Goal: Task Accomplishment & Management: Use online tool/utility

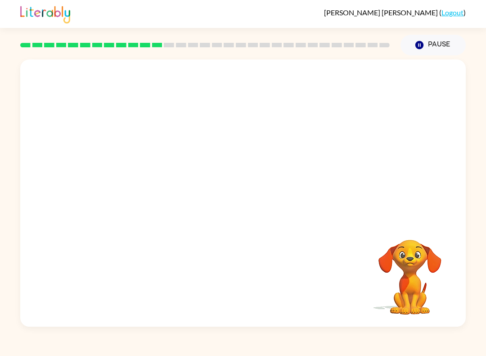
click at [405, 200] on div at bounding box center [243, 139] width 446 height 161
click at [421, 47] on icon "button" at bounding box center [420, 45] width 8 height 8
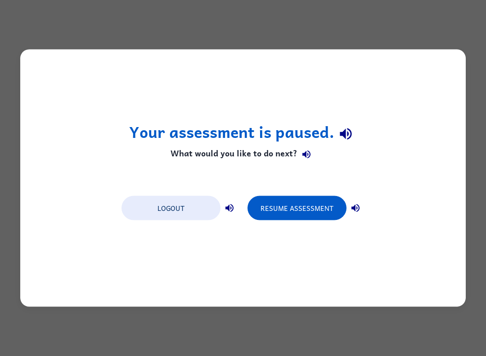
click at [319, 217] on button "Resume Assessment" at bounding box center [297, 208] width 99 height 24
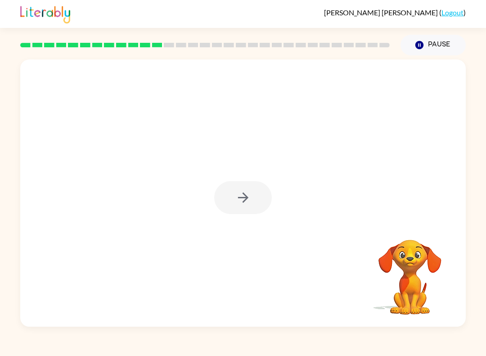
click at [485, 130] on div "Your browser must support playing .mp4 files to use Literably. Please try using…" at bounding box center [243, 190] width 486 height 271
click at [253, 183] on button "button" at bounding box center [243, 197] width 58 height 33
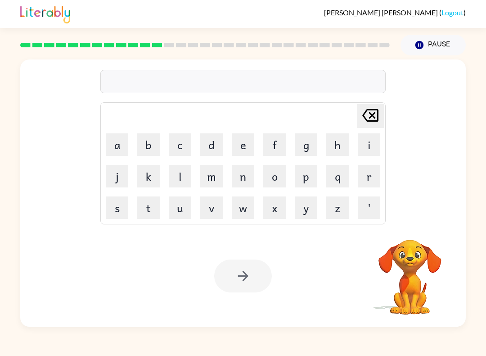
click at [240, 208] on button "w" at bounding box center [243, 207] width 23 height 23
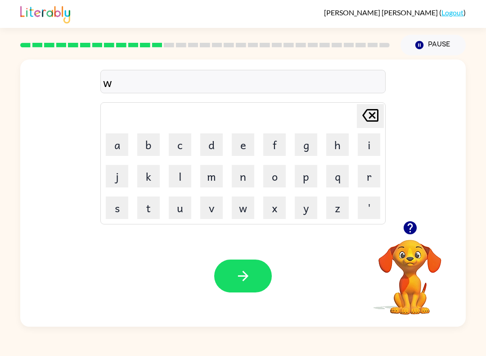
click at [335, 142] on button "h" at bounding box center [337, 144] width 23 height 23
click at [117, 138] on button "a" at bounding box center [117, 144] width 23 height 23
click at [174, 182] on button "l" at bounding box center [180, 176] width 23 height 23
click at [239, 145] on button "e" at bounding box center [243, 144] width 23 height 23
click at [153, 143] on button "b" at bounding box center [148, 144] width 23 height 23
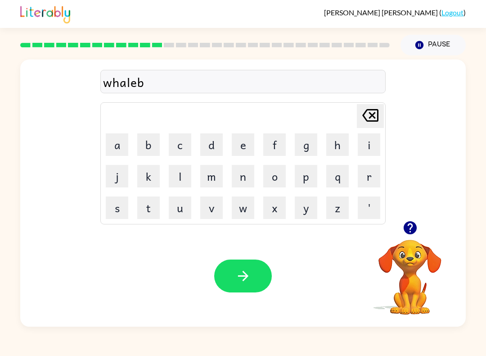
click at [275, 178] on button "o" at bounding box center [274, 176] width 23 height 23
click at [243, 173] on button "n" at bounding box center [243, 176] width 23 height 23
click at [237, 146] on button "e" at bounding box center [243, 144] width 23 height 23
click at [247, 284] on icon "button" at bounding box center [243, 276] width 16 height 16
click at [271, 149] on button "f" at bounding box center [274, 144] width 23 height 23
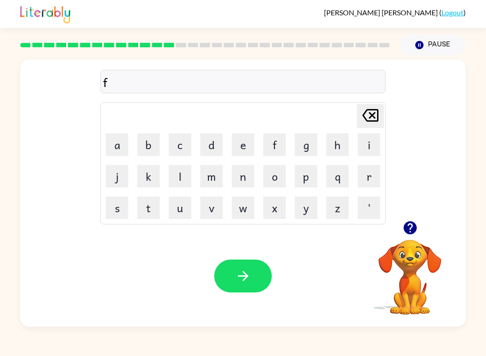
click at [175, 175] on button "l" at bounding box center [180, 176] width 23 height 23
click at [120, 135] on button "a" at bounding box center [117, 144] width 23 height 23
click at [238, 205] on button "w" at bounding box center [243, 207] width 23 height 23
click at [181, 184] on button "l" at bounding box center [180, 176] width 23 height 23
click at [244, 149] on button "e" at bounding box center [243, 144] width 23 height 23
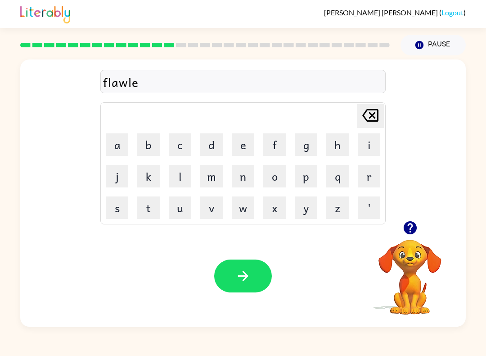
click at [119, 203] on button "s" at bounding box center [117, 207] width 23 height 23
click at [118, 203] on button "s" at bounding box center [117, 207] width 23 height 23
click at [244, 264] on button "button" at bounding box center [243, 275] width 58 height 33
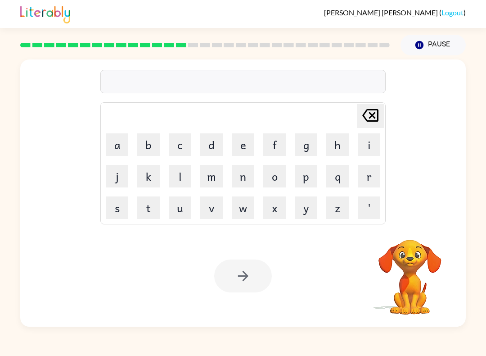
click at [112, 149] on button "a" at bounding box center [117, 144] width 23 height 23
click at [306, 147] on button "g" at bounding box center [306, 144] width 23 height 23
click at [367, 118] on icon "[PERSON_NAME] last character input" at bounding box center [371, 115] width 22 height 22
click at [310, 176] on button "p" at bounding box center [306, 176] width 23 height 23
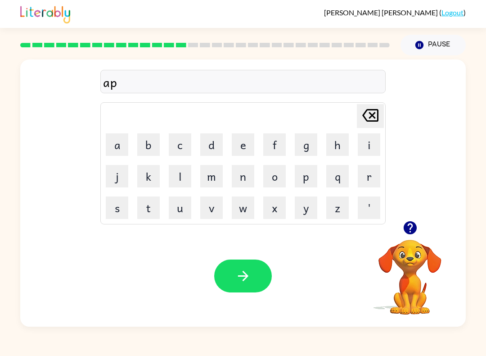
click at [362, 179] on button "r" at bounding box center [369, 176] width 23 height 23
click at [275, 177] on button "o" at bounding box center [274, 176] width 23 height 23
click at [235, 181] on button "n" at bounding box center [243, 176] width 23 height 23
click at [254, 276] on button "button" at bounding box center [243, 275] width 58 height 33
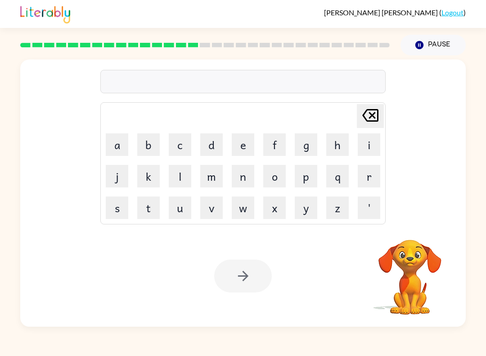
click at [307, 178] on button "p" at bounding box center [306, 176] width 23 height 23
click at [268, 171] on button "o" at bounding box center [274, 176] width 23 height 23
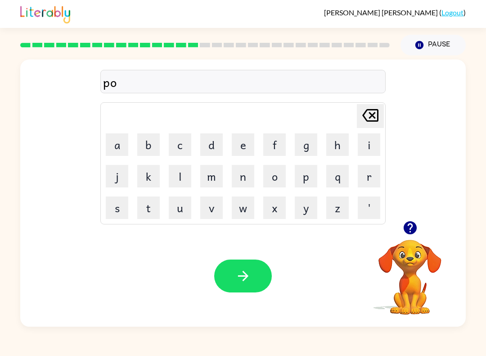
click at [358, 174] on button "r" at bounding box center [369, 176] width 23 height 23
click at [182, 152] on button "c" at bounding box center [180, 144] width 23 height 23
click at [330, 145] on button "h" at bounding box center [337, 144] width 23 height 23
click at [238, 280] on icon "button" at bounding box center [243, 276] width 16 height 16
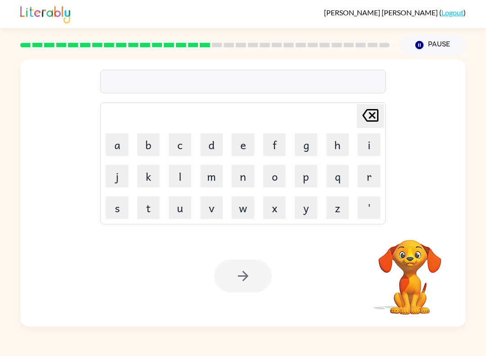
click at [247, 198] on button "w" at bounding box center [243, 207] width 23 height 23
click at [121, 140] on button "a" at bounding box center [117, 144] width 23 height 23
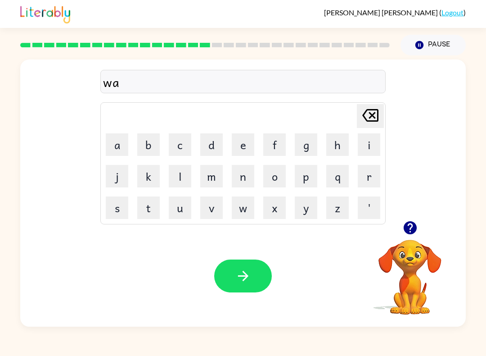
click at [307, 146] on button "g" at bounding box center [306, 144] width 23 height 23
click at [252, 277] on button "button" at bounding box center [243, 275] width 58 height 33
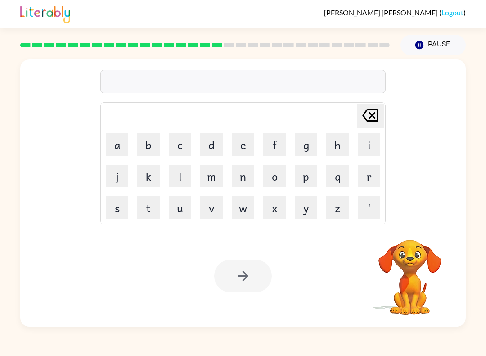
click at [212, 141] on button "d" at bounding box center [211, 144] width 23 height 23
click at [363, 179] on button "r" at bounding box center [369, 176] width 23 height 23
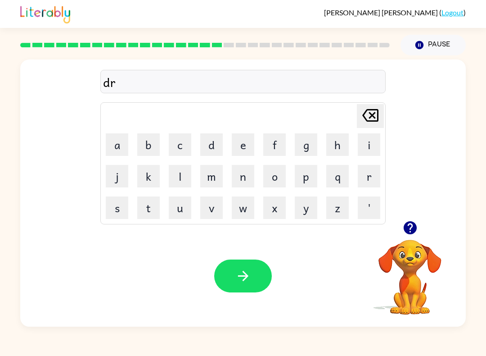
click at [184, 204] on button "u" at bounding box center [180, 207] width 23 height 23
click at [219, 175] on button "m" at bounding box center [211, 176] width 23 height 23
click at [236, 145] on button "e" at bounding box center [243, 144] width 23 height 23
click at [362, 182] on button "r" at bounding box center [369, 176] width 23 height 23
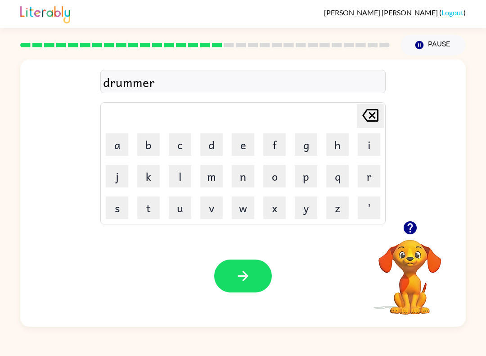
click at [248, 283] on icon "button" at bounding box center [243, 276] width 16 height 16
click at [272, 153] on button "f" at bounding box center [274, 144] width 23 height 23
click at [118, 146] on button "a" at bounding box center [117, 144] width 23 height 23
click at [211, 183] on button "m" at bounding box center [211, 176] width 23 height 23
click at [366, 142] on button "i" at bounding box center [369, 144] width 23 height 23
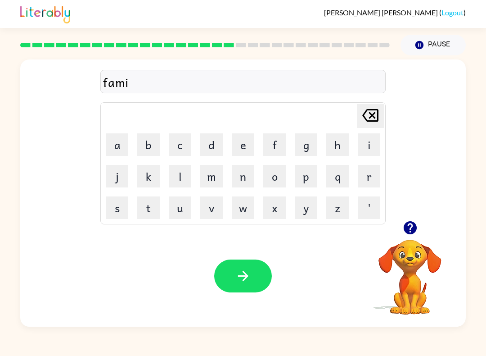
click at [183, 178] on button "l" at bounding box center [180, 176] width 23 height 23
click at [369, 148] on button "i" at bounding box center [369, 144] width 23 height 23
click at [244, 146] on button "e" at bounding box center [243, 144] width 23 height 23
click at [121, 199] on button "s" at bounding box center [117, 207] width 23 height 23
click at [264, 275] on button "button" at bounding box center [243, 275] width 58 height 33
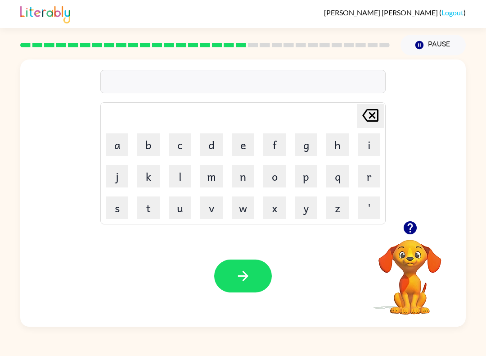
click at [409, 230] on icon "button" at bounding box center [409, 227] width 13 height 13
click at [211, 146] on button "d" at bounding box center [211, 144] width 23 height 23
click at [249, 140] on button "e" at bounding box center [243, 144] width 23 height 23
click at [181, 149] on button "c" at bounding box center [180, 144] width 23 height 23
click at [117, 140] on button "a" at bounding box center [117, 144] width 23 height 23
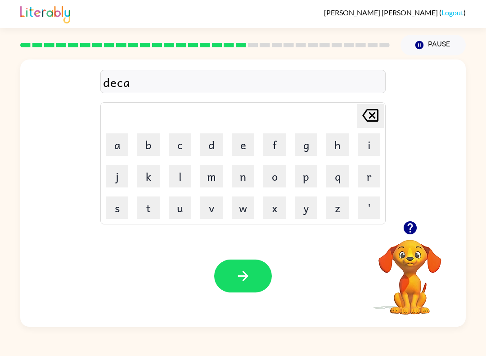
click at [306, 211] on button "y" at bounding box center [306, 207] width 23 height 23
click at [229, 281] on button "button" at bounding box center [243, 275] width 58 height 33
click at [309, 143] on button "g" at bounding box center [306, 144] width 23 height 23
click at [121, 149] on button "a" at bounding box center [117, 144] width 23 height 23
click at [152, 208] on button "t" at bounding box center [148, 207] width 23 height 23
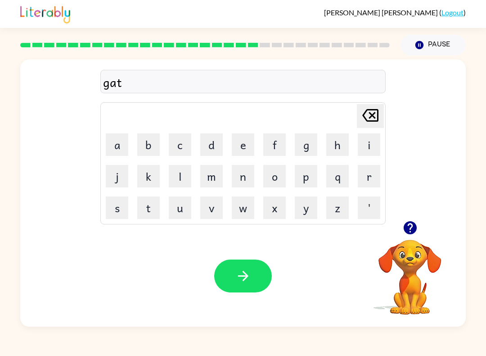
click at [333, 141] on button "h" at bounding box center [337, 144] width 23 height 23
click at [368, 176] on button "r" at bounding box center [369, 176] width 23 height 23
click at [237, 145] on button "e" at bounding box center [243, 144] width 23 height 23
click at [214, 148] on button "d" at bounding box center [211, 144] width 23 height 23
click at [369, 113] on icon "[PERSON_NAME] last character input" at bounding box center [371, 115] width 22 height 22
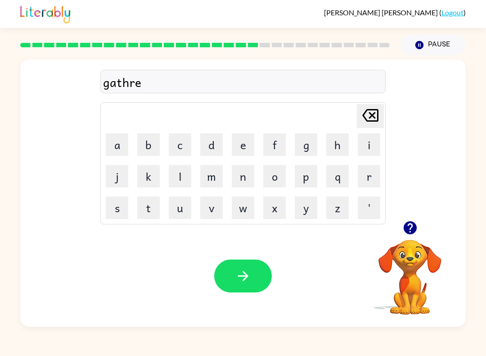
click at [369, 113] on icon "[PERSON_NAME] last character input" at bounding box center [371, 115] width 22 height 22
click at [371, 117] on icon "[PERSON_NAME] last character input" at bounding box center [371, 115] width 22 height 22
click at [370, 117] on icon "[PERSON_NAME] last character input" at bounding box center [371, 115] width 22 height 22
click at [332, 148] on button "h" at bounding box center [337, 144] width 23 height 23
click at [239, 152] on button "e" at bounding box center [243, 144] width 23 height 23
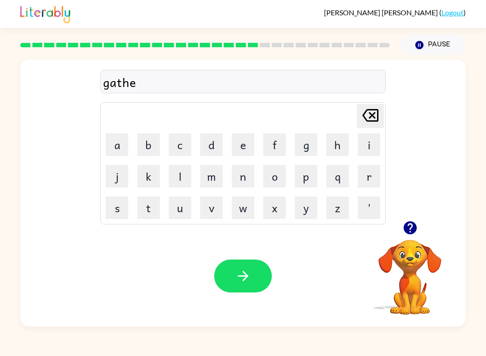
click at [370, 172] on button "r" at bounding box center [369, 176] width 23 height 23
click at [238, 154] on button "e" at bounding box center [243, 144] width 23 height 23
click at [221, 138] on button "d" at bounding box center [211, 144] width 23 height 23
click at [247, 271] on icon "button" at bounding box center [243, 276] width 16 height 16
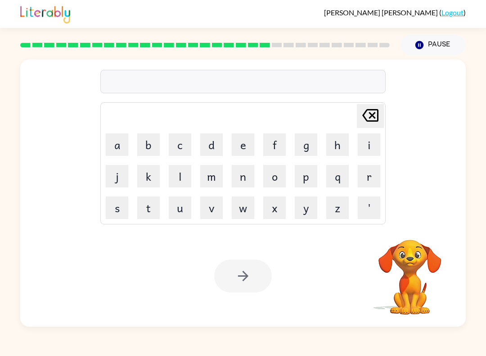
click at [305, 182] on button "p" at bounding box center [306, 176] width 23 height 23
click at [371, 178] on button "r" at bounding box center [369, 176] width 23 height 23
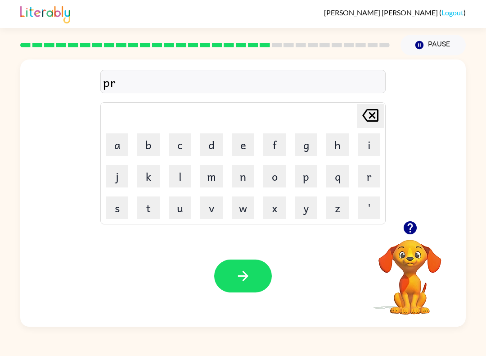
click at [243, 149] on button "e" at bounding box center [243, 144] width 23 height 23
click at [185, 144] on button "c" at bounding box center [180, 144] width 23 height 23
click at [367, 148] on button "i" at bounding box center [369, 144] width 23 height 23
click at [124, 201] on button "s" at bounding box center [117, 207] width 23 height 23
click at [184, 174] on button "l" at bounding box center [180, 176] width 23 height 23
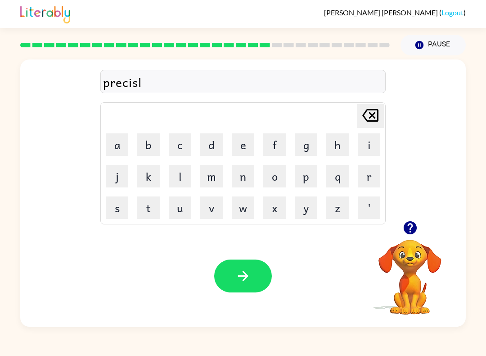
click at [312, 217] on button "y" at bounding box center [306, 207] width 23 height 23
click at [249, 285] on button "button" at bounding box center [243, 275] width 58 height 33
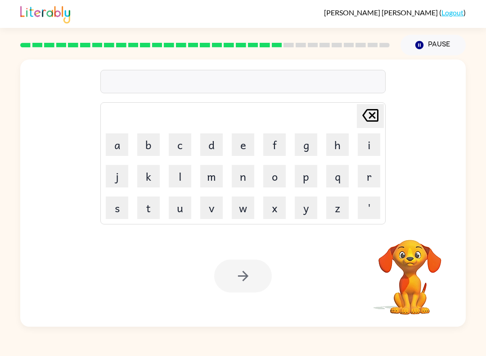
click at [107, 202] on button "s" at bounding box center [117, 207] width 23 height 23
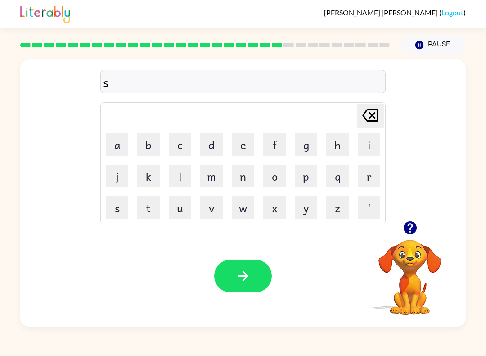
click at [157, 203] on button "t" at bounding box center [148, 207] width 23 height 23
click at [359, 173] on button "r" at bounding box center [369, 176] width 23 height 23
click at [239, 145] on button "e" at bounding box center [243, 144] width 23 height 23
click at [149, 208] on button "t" at bounding box center [148, 207] width 23 height 23
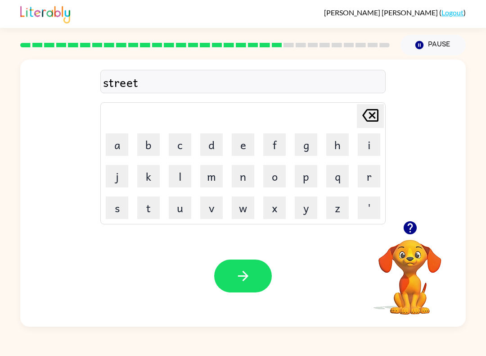
click at [177, 149] on button "c" at bounding box center [180, 144] width 23 height 23
click at [362, 185] on button "r" at bounding box center [369, 176] width 23 height 23
click at [372, 114] on icon at bounding box center [370, 115] width 16 height 13
click at [116, 142] on button "a" at bounding box center [117, 144] width 23 height 23
click at [366, 171] on button "r" at bounding box center [369, 176] width 23 height 23
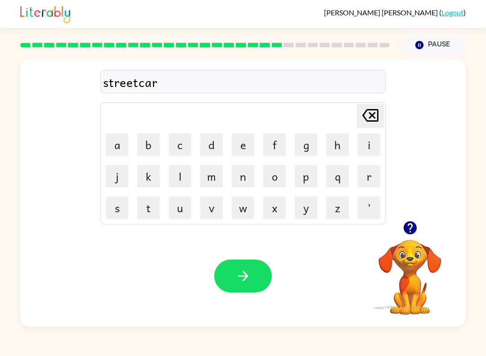
click at [239, 291] on button "button" at bounding box center [243, 275] width 58 height 33
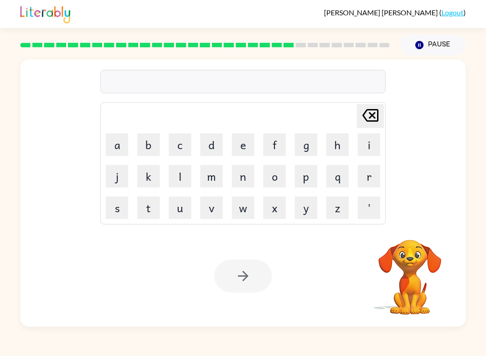
click at [303, 149] on button "g" at bounding box center [306, 144] width 23 height 23
click at [356, 146] on td "i" at bounding box center [369, 144] width 31 height 31
click at [251, 180] on button "n" at bounding box center [243, 176] width 23 height 23
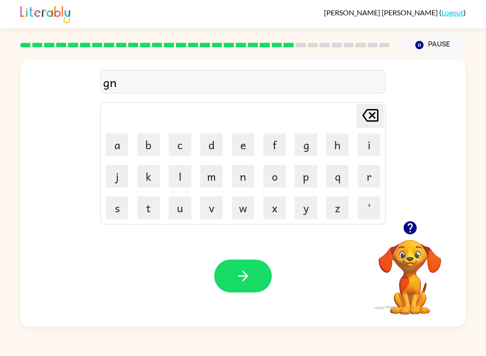
click at [362, 123] on icon "[PERSON_NAME] last character input" at bounding box center [371, 115] width 22 height 22
click at [364, 149] on button "i" at bounding box center [369, 144] width 23 height 23
click at [242, 181] on button "n" at bounding box center [243, 176] width 23 height 23
click at [303, 152] on button "g" at bounding box center [306, 144] width 23 height 23
click at [176, 149] on button "c" at bounding box center [180, 144] width 23 height 23
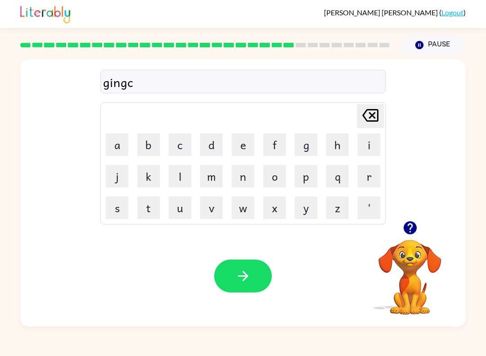
click at [364, 117] on icon "[PERSON_NAME] last character input" at bounding box center [371, 115] width 22 height 22
click at [241, 140] on button "e" at bounding box center [243, 144] width 23 height 23
click at [364, 169] on button "r" at bounding box center [369, 176] width 23 height 23
click at [261, 271] on button "button" at bounding box center [243, 275] width 58 height 33
click at [181, 149] on button "c" at bounding box center [180, 144] width 23 height 23
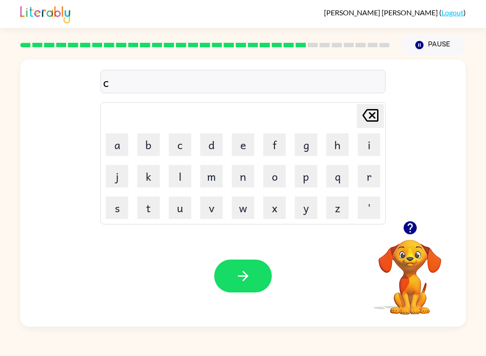
click at [282, 177] on button "o" at bounding box center [274, 176] width 23 height 23
click at [245, 182] on button "n" at bounding box center [243, 176] width 23 height 23
click at [179, 147] on button "c" at bounding box center [180, 144] width 23 height 23
click at [181, 178] on button "l" at bounding box center [180, 176] width 23 height 23
click at [177, 208] on button "u" at bounding box center [180, 207] width 23 height 23
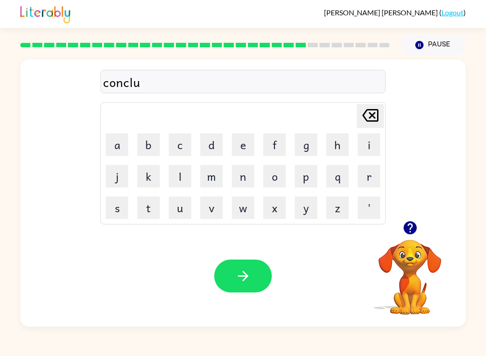
click at [212, 145] on button "d" at bounding box center [211, 144] width 23 height 23
click at [241, 145] on button "e" at bounding box center [243, 144] width 23 height 23
click at [210, 149] on button "d" at bounding box center [211, 144] width 23 height 23
click at [240, 281] on icon "button" at bounding box center [243, 276] width 16 height 16
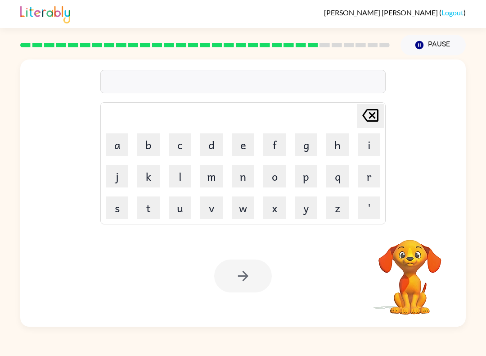
click at [176, 152] on button "c" at bounding box center [180, 144] width 23 height 23
click at [124, 143] on button "a" at bounding box center [117, 144] width 23 height 23
click at [143, 218] on button "t" at bounding box center [148, 207] width 23 height 23
click at [278, 149] on button "f" at bounding box center [274, 144] width 23 height 23
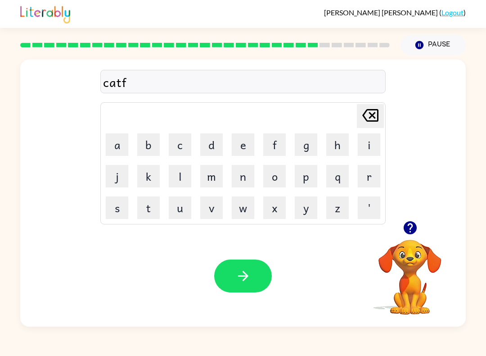
click at [362, 147] on button "i" at bounding box center [369, 144] width 23 height 23
click at [117, 202] on button "s" at bounding box center [117, 207] width 23 height 23
click at [331, 150] on button "h" at bounding box center [337, 144] width 23 height 23
click at [254, 271] on button "button" at bounding box center [243, 275] width 58 height 33
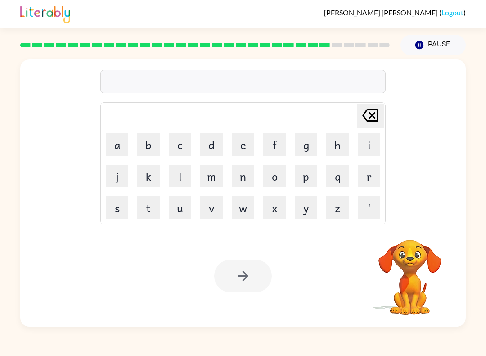
click at [269, 182] on button "o" at bounding box center [274, 176] width 23 height 23
click at [202, 205] on button "v" at bounding box center [211, 207] width 23 height 23
click at [237, 146] on button "e" at bounding box center [243, 144] width 23 height 23
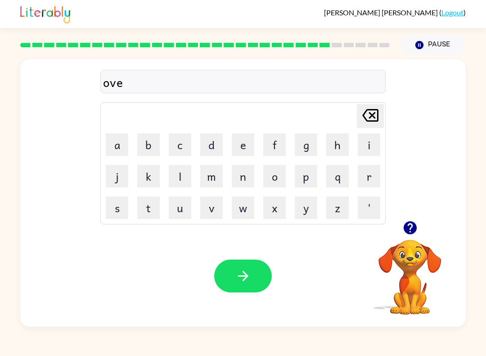
click at [360, 176] on button "r" at bounding box center [369, 176] width 23 height 23
click at [148, 204] on button "t" at bounding box center [148, 207] width 23 height 23
click at [360, 143] on button "i" at bounding box center [369, 144] width 23 height 23
click at [214, 178] on button "m" at bounding box center [211, 176] width 23 height 23
click at [244, 149] on button "e" at bounding box center [243, 144] width 23 height 23
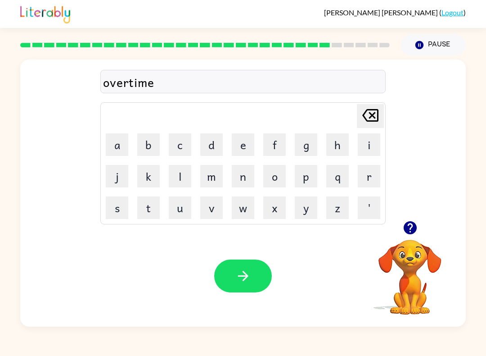
click at [241, 271] on icon "button" at bounding box center [243, 276] width 16 height 16
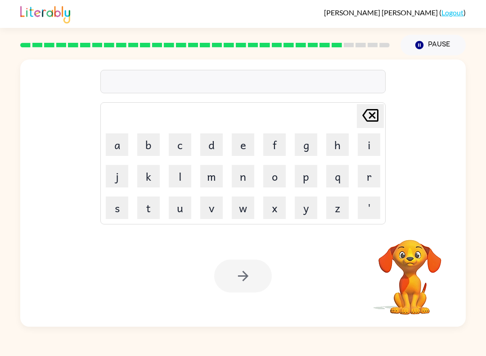
click at [303, 146] on button "g" at bounding box center [306, 144] width 23 height 23
click at [189, 174] on button "l" at bounding box center [180, 176] width 23 height 23
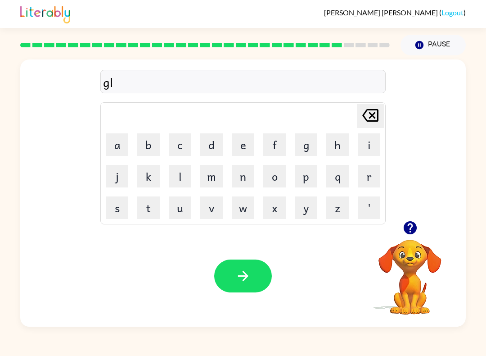
click at [266, 177] on button "o" at bounding box center [274, 176] width 23 height 23
click at [241, 217] on button "w" at bounding box center [243, 207] width 23 height 23
click at [249, 270] on icon "button" at bounding box center [243, 276] width 16 height 16
click at [246, 199] on button "w" at bounding box center [243, 207] width 23 height 23
click at [374, 134] on button "i" at bounding box center [369, 144] width 23 height 23
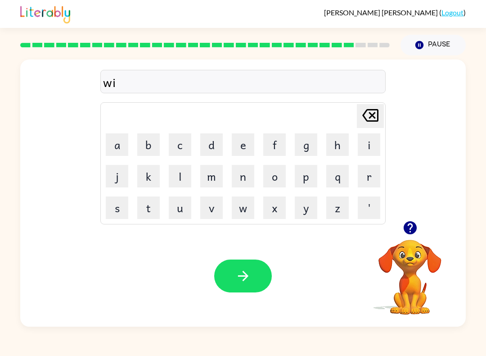
click at [307, 178] on button "p" at bounding box center [306, 176] width 23 height 23
click at [243, 270] on icon "button" at bounding box center [243, 276] width 16 height 16
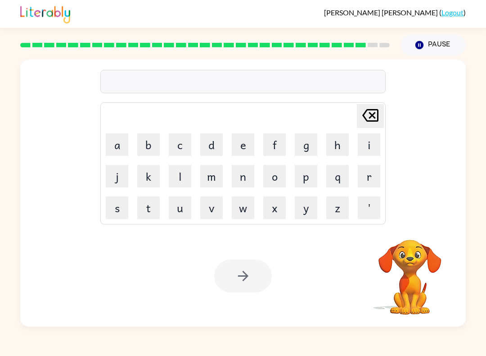
click at [124, 149] on button "a" at bounding box center [117, 144] width 23 height 23
click at [241, 137] on button "e" at bounding box center [243, 144] width 23 height 23
click at [127, 210] on button "s" at bounding box center [117, 207] width 23 height 23
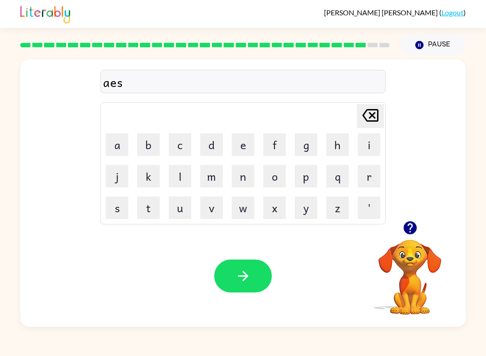
click at [145, 209] on button "t" at bounding box center [148, 207] width 23 height 23
click at [365, 174] on button "r" at bounding box center [369, 176] width 23 height 23
click at [284, 180] on button "o" at bounding box center [274, 176] width 23 height 23
click at [364, 142] on button "i" at bounding box center [369, 144] width 23 height 23
click at [212, 140] on button "d" at bounding box center [211, 144] width 23 height 23
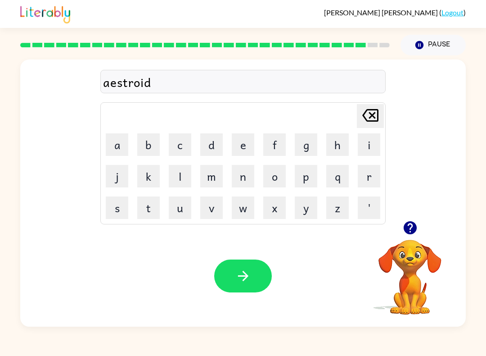
click at [258, 273] on button "button" at bounding box center [243, 275] width 58 height 33
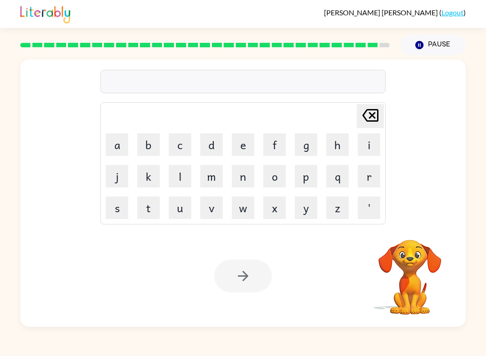
click at [217, 181] on button "m" at bounding box center [211, 176] width 23 height 23
click at [113, 147] on button "a" at bounding box center [117, 144] width 23 height 23
click at [119, 202] on button "s" at bounding box center [117, 207] width 23 height 23
click at [152, 216] on button "t" at bounding box center [148, 207] width 23 height 23
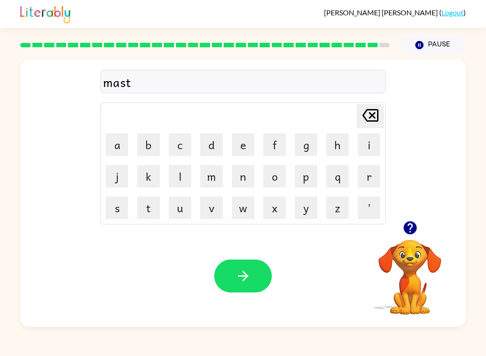
click at [245, 146] on button "e" at bounding box center [243, 144] width 23 height 23
click at [358, 185] on button "r" at bounding box center [369, 176] width 23 height 23
click at [308, 179] on button "p" at bounding box center [306, 176] width 23 height 23
click at [367, 145] on button "i" at bounding box center [369, 144] width 23 height 23
click at [244, 141] on button "e" at bounding box center [243, 144] width 23 height 23
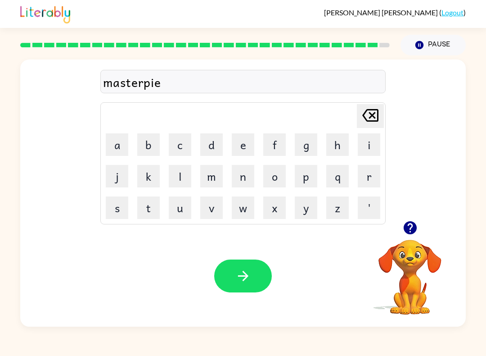
click at [180, 146] on button "c" at bounding box center [180, 144] width 23 height 23
click at [239, 149] on button "e" at bounding box center [243, 144] width 23 height 23
click at [244, 275] on icon "button" at bounding box center [243, 276] width 16 height 16
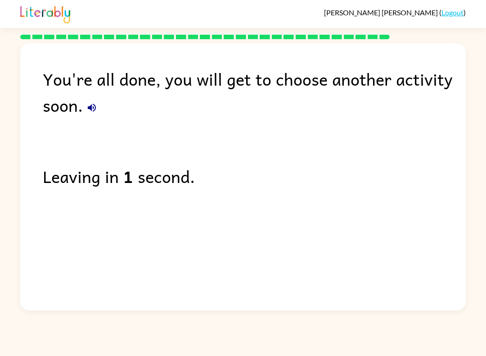
click at [95, 107] on icon "button" at bounding box center [92, 108] width 8 height 8
